Goal: Information Seeking & Learning: Learn about a topic

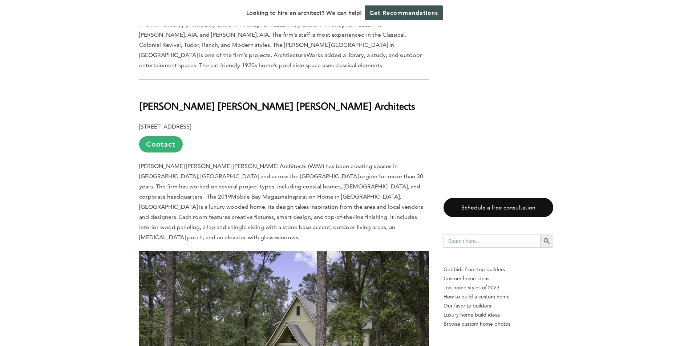
scroll to position [1599, 0]
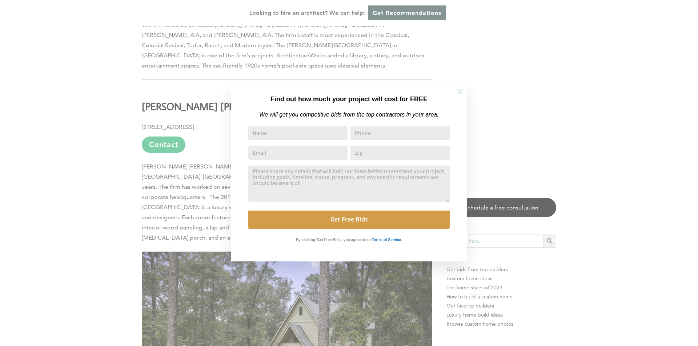
click at [461, 89] on icon at bounding box center [460, 92] width 8 height 8
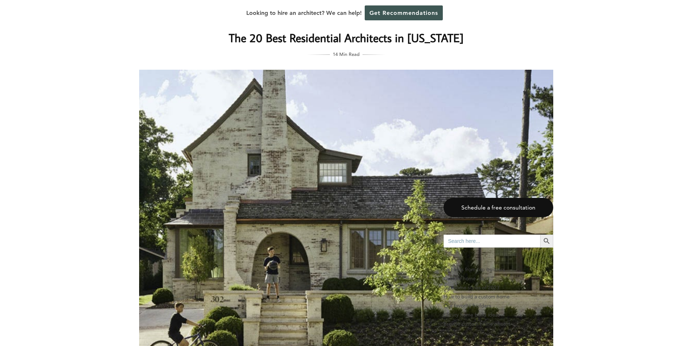
scroll to position [0, 0]
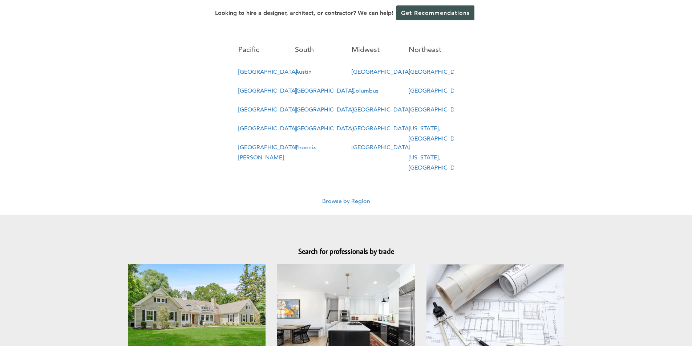
scroll to position [581, 0]
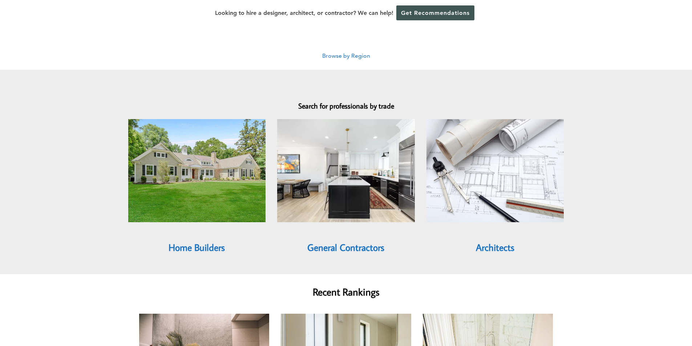
click link "Architects"
